Goal: Task Accomplishment & Management: Manage account settings

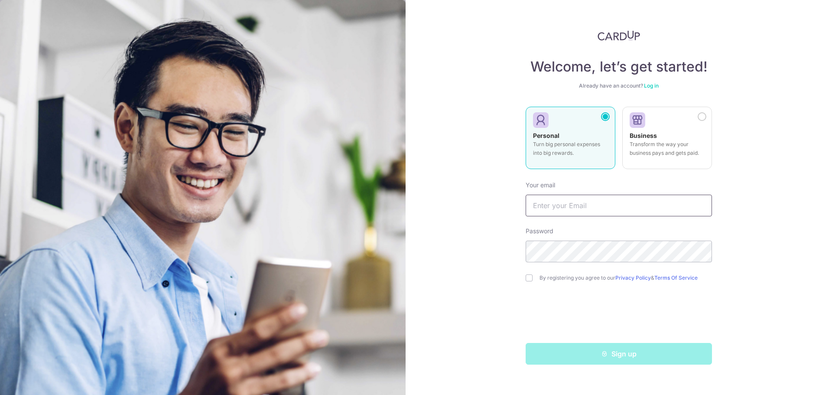
click at [550, 203] on input "text" at bounding box center [618, 205] width 186 height 22
type input "[EMAIL_ADDRESS][DOMAIN_NAME]"
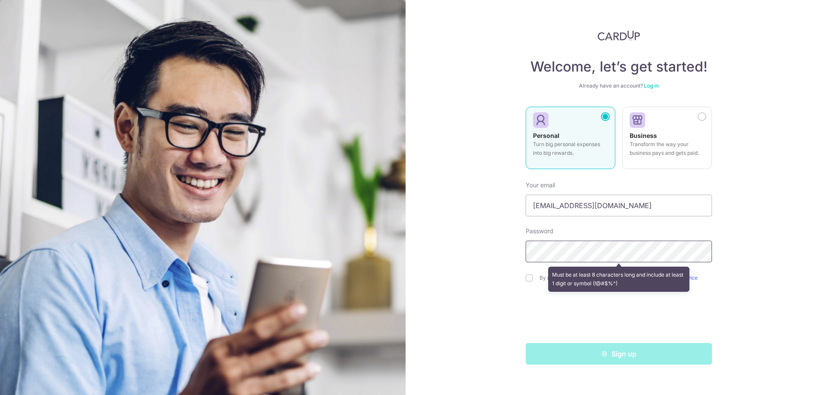
click at [426, 258] on div "Welcome, let’s get started! Already have an account? Log in Personal Turn big p…" at bounding box center [618, 197] width 426 height 395
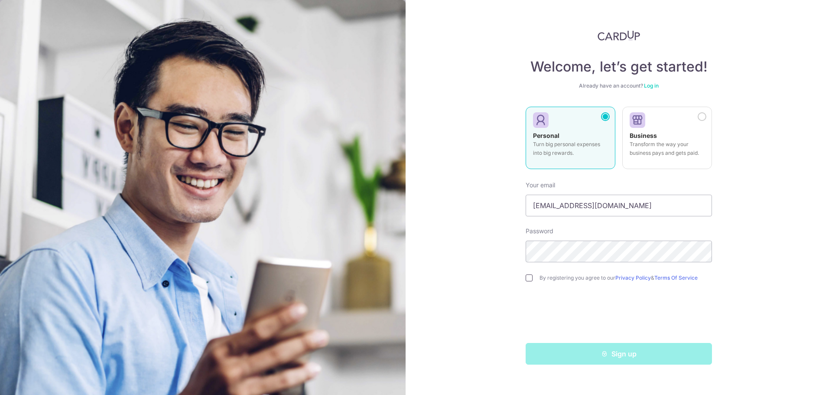
click at [529, 279] on input "checkbox" at bounding box center [528, 277] width 7 height 7
checkbox input "true"
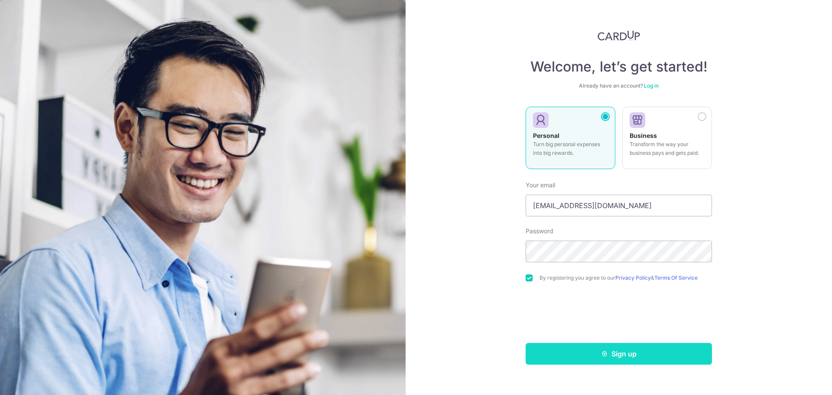
click at [638, 353] on button "Sign up" at bounding box center [618, 354] width 186 height 22
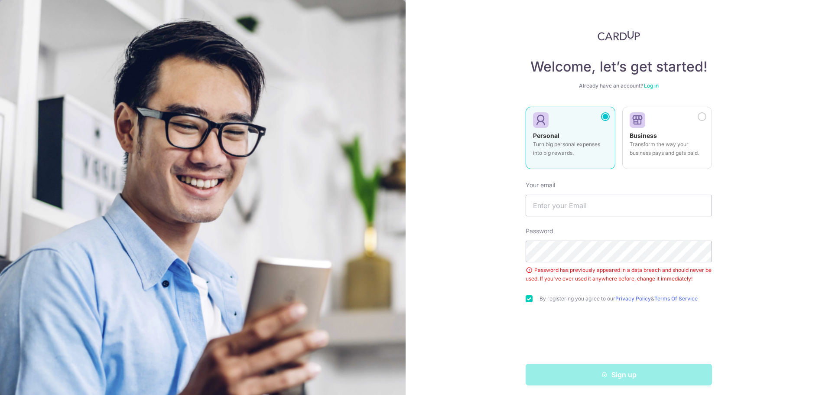
scroll to position [4, 0]
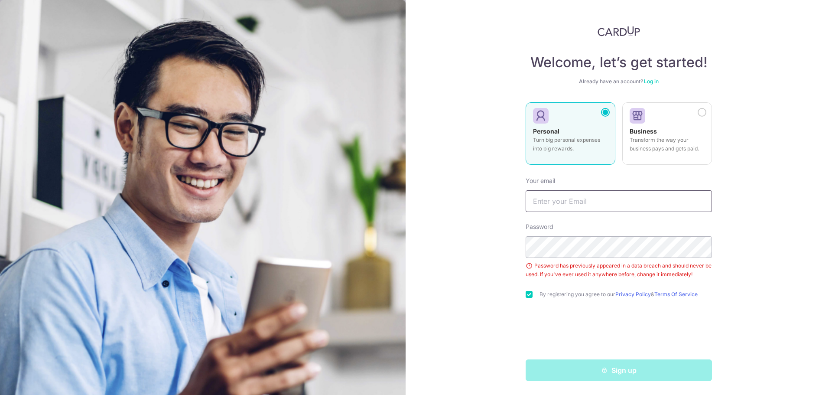
click at [571, 196] on input "text" at bounding box center [618, 201] width 186 height 22
type input "[EMAIL_ADDRESS][DOMAIN_NAME]"
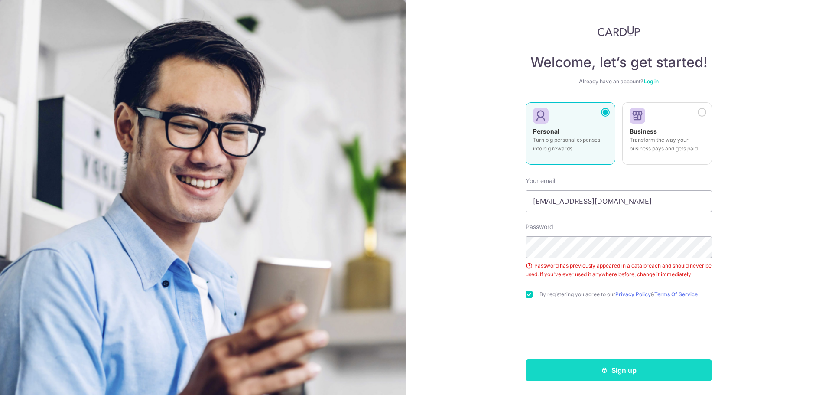
click at [628, 372] on button "Sign up" at bounding box center [618, 370] width 186 height 22
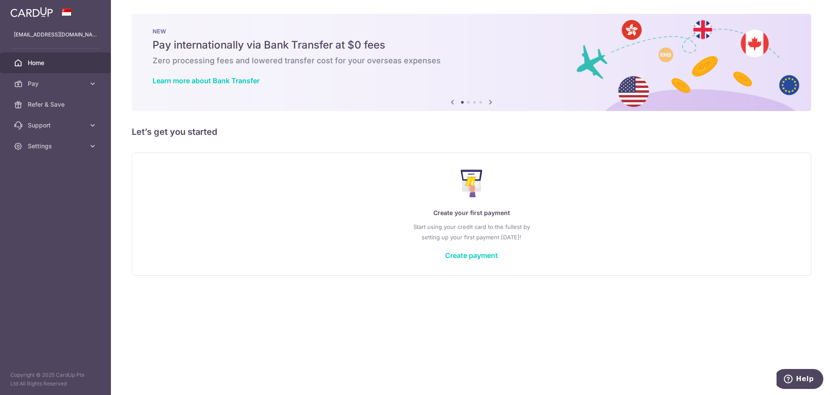
click at [492, 101] on icon at bounding box center [490, 102] width 10 height 11
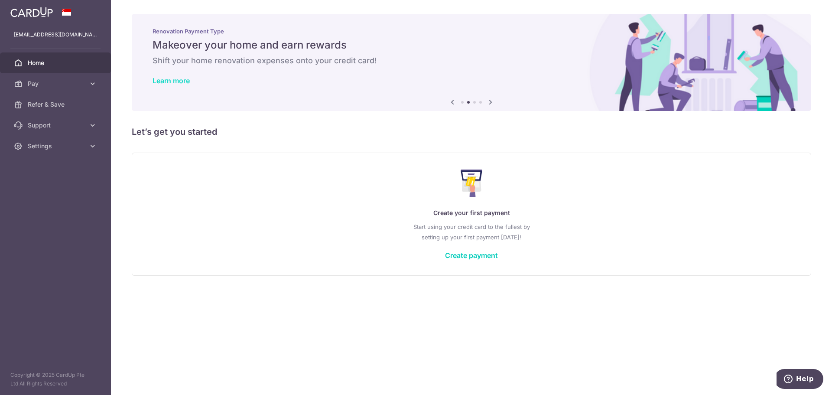
click at [174, 82] on link "Learn more" at bounding box center [170, 80] width 37 height 9
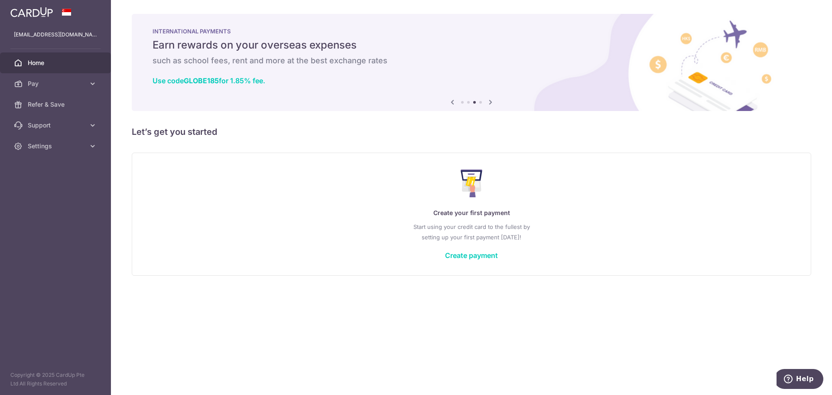
click at [490, 100] on icon at bounding box center [490, 102] width 10 height 11
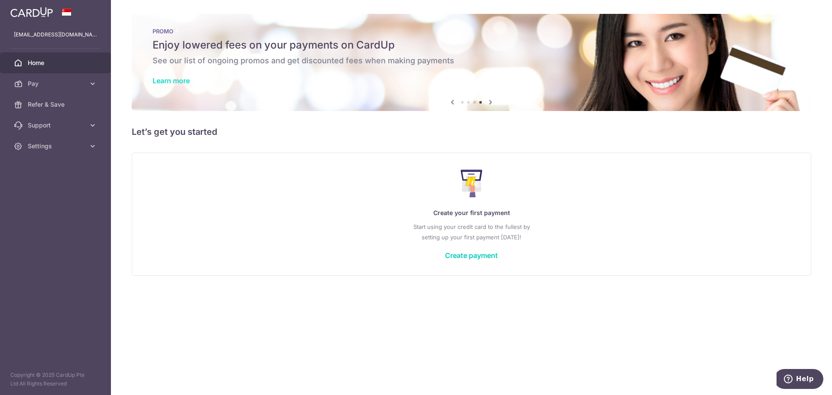
click at [166, 84] on link "Learn more" at bounding box center [170, 80] width 37 height 9
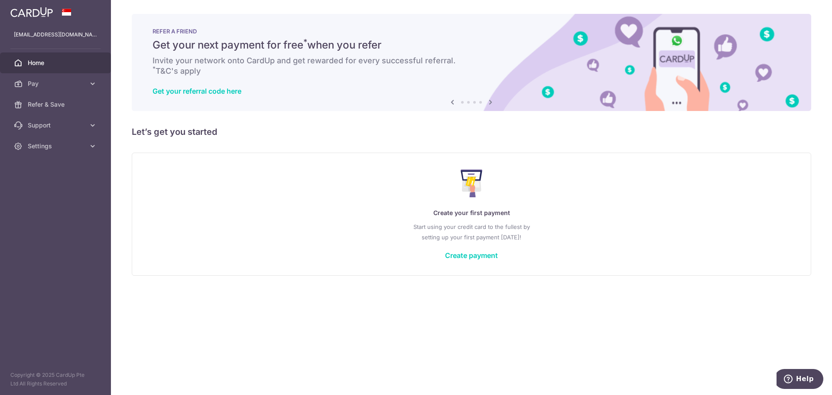
click at [489, 98] on icon at bounding box center [490, 102] width 10 height 11
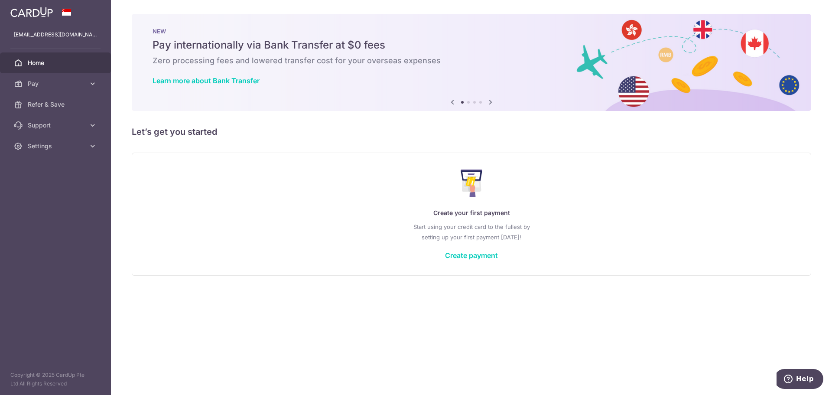
click at [489, 98] on icon at bounding box center [490, 102] width 10 height 11
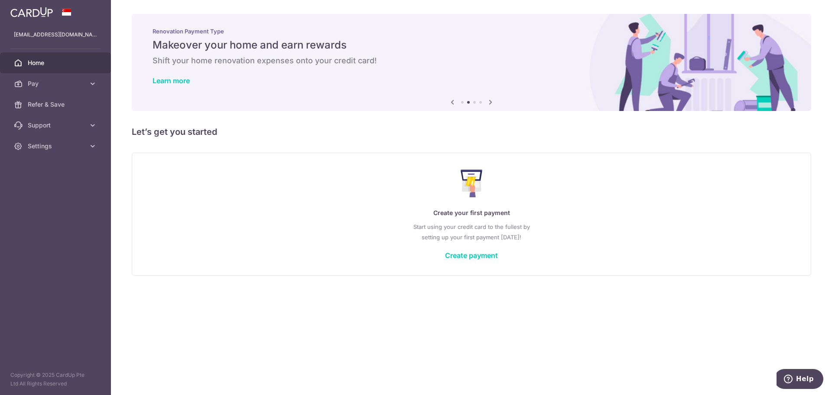
click at [489, 98] on icon at bounding box center [490, 102] width 10 height 11
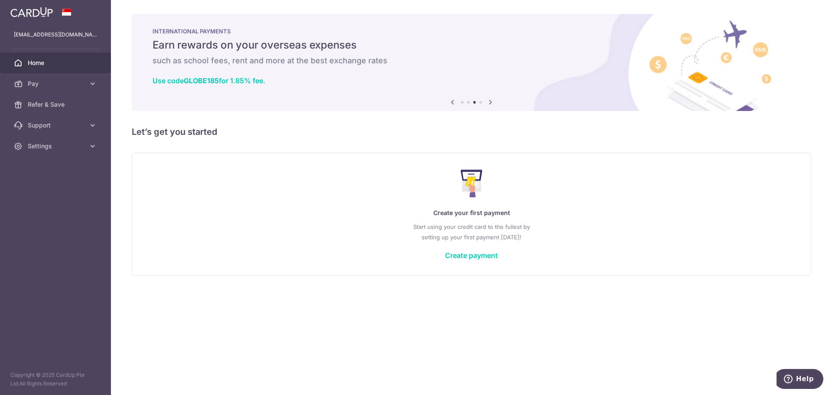
click at [489, 98] on icon at bounding box center [490, 102] width 10 height 11
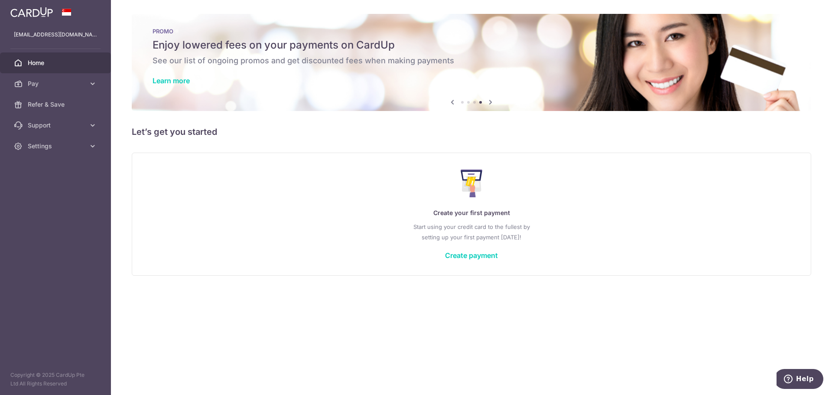
click at [489, 98] on icon at bounding box center [490, 102] width 10 height 11
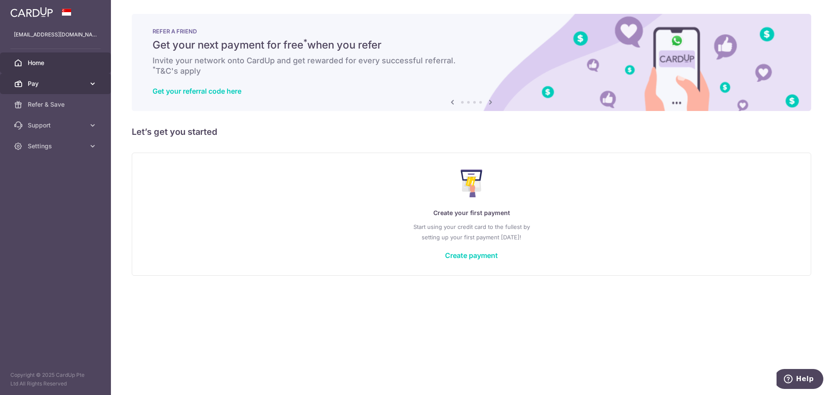
click at [53, 87] on span "Pay" at bounding box center [56, 83] width 57 height 9
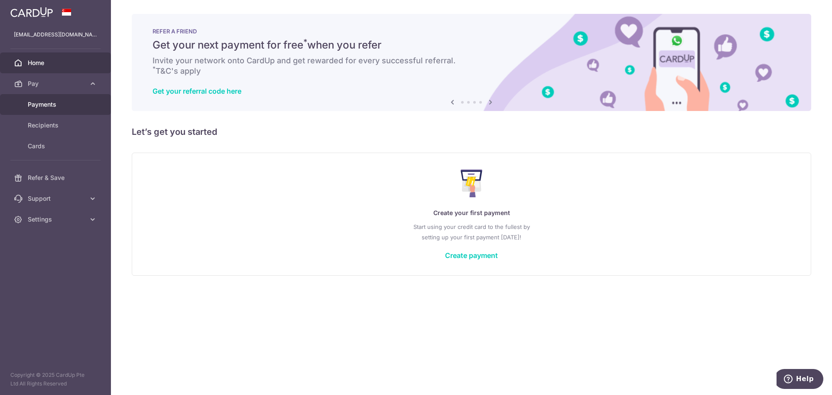
click at [54, 103] on span "Payments" at bounding box center [56, 104] width 57 height 9
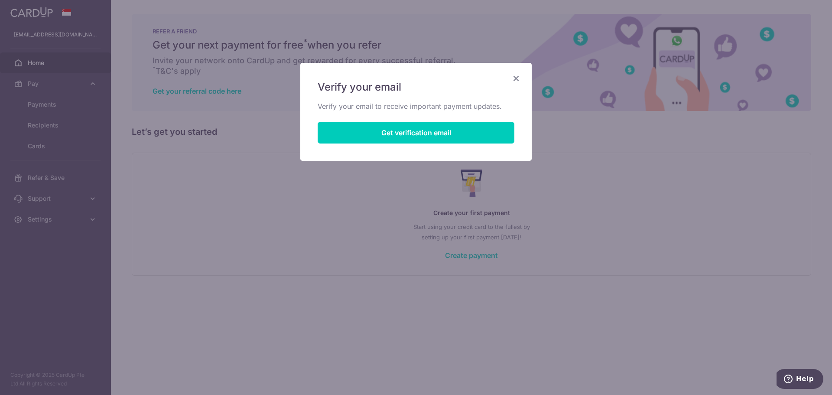
click at [519, 79] on icon "Close" at bounding box center [516, 78] width 10 height 11
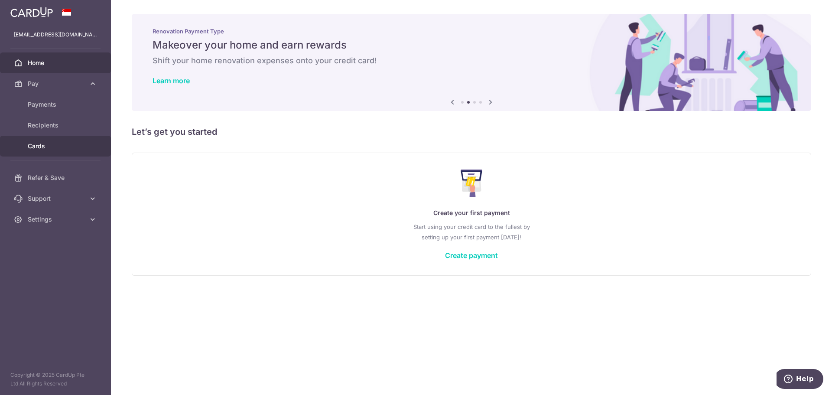
click at [68, 139] on link "Cards" at bounding box center [55, 146] width 111 height 21
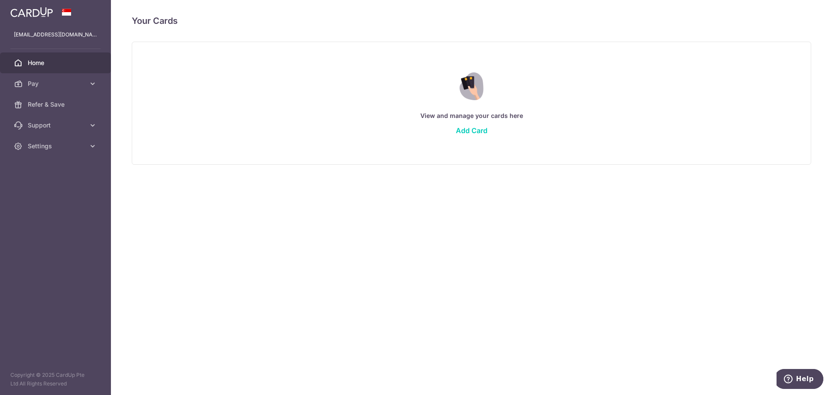
click at [39, 65] on span "Home" at bounding box center [56, 62] width 57 height 9
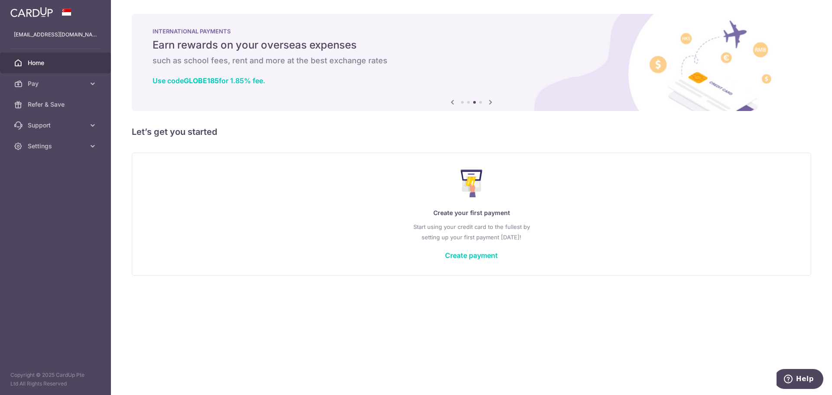
click at [30, 14] on img at bounding box center [31, 12] width 42 height 10
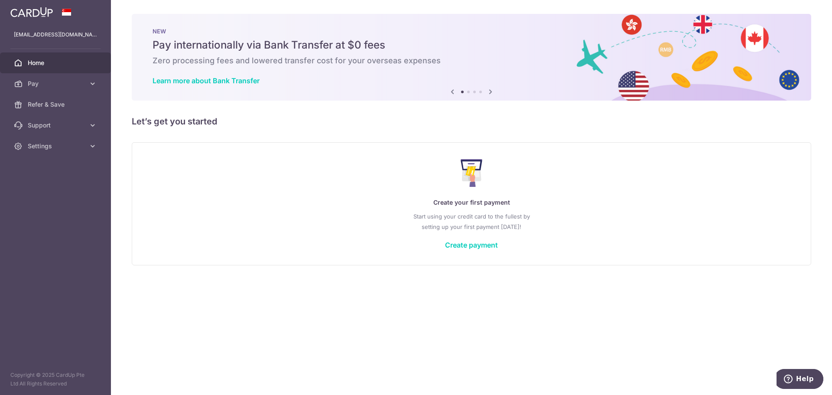
click at [32, 17] on link at bounding box center [31, 11] width 49 height 16
click at [808, 376] on span "Help" at bounding box center [805, 379] width 18 height 8
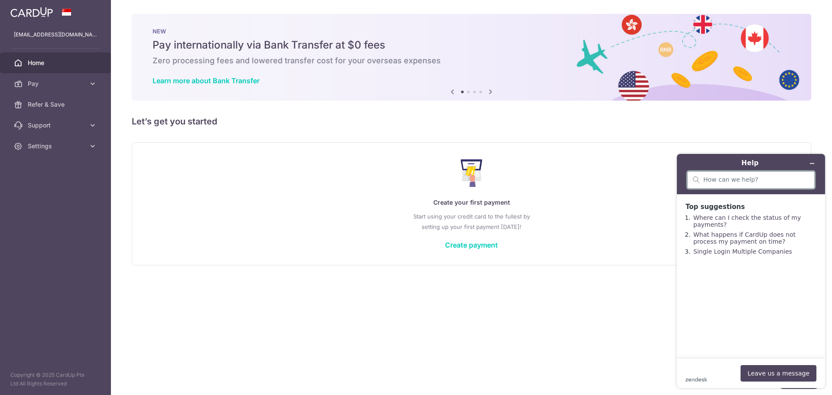
click at [734, 180] on input "search" at bounding box center [756, 180] width 106 height 8
type input "is there an app"
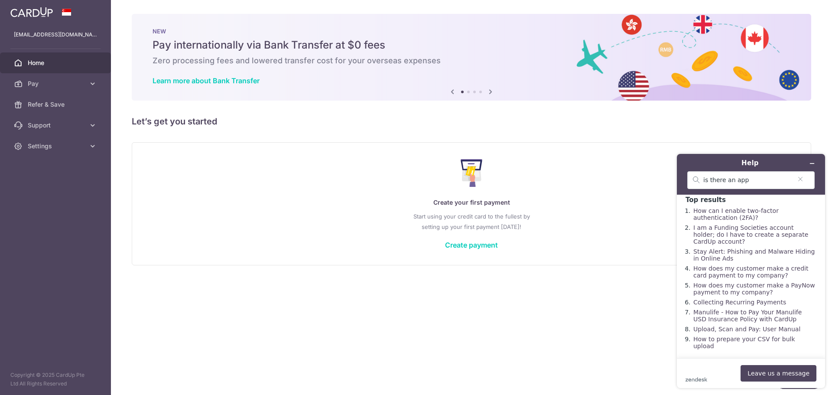
scroll to position [13, 0]
click at [810, 163] on icon "Minimize widget" at bounding box center [812, 163] width 6 height 6
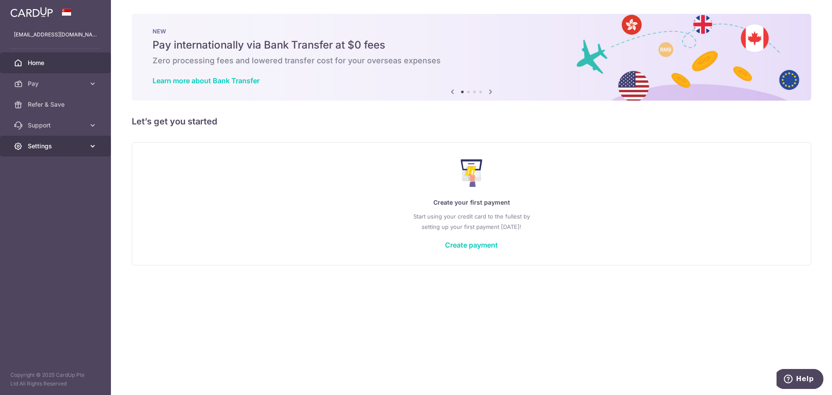
click at [81, 150] on link "Settings" at bounding box center [55, 146] width 111 height 21
click at [41, 189] on span "Logout" at bounding box center [56, 187] width 57 height 9
